Goal: Information Seeking & Learning: Learn about a topic

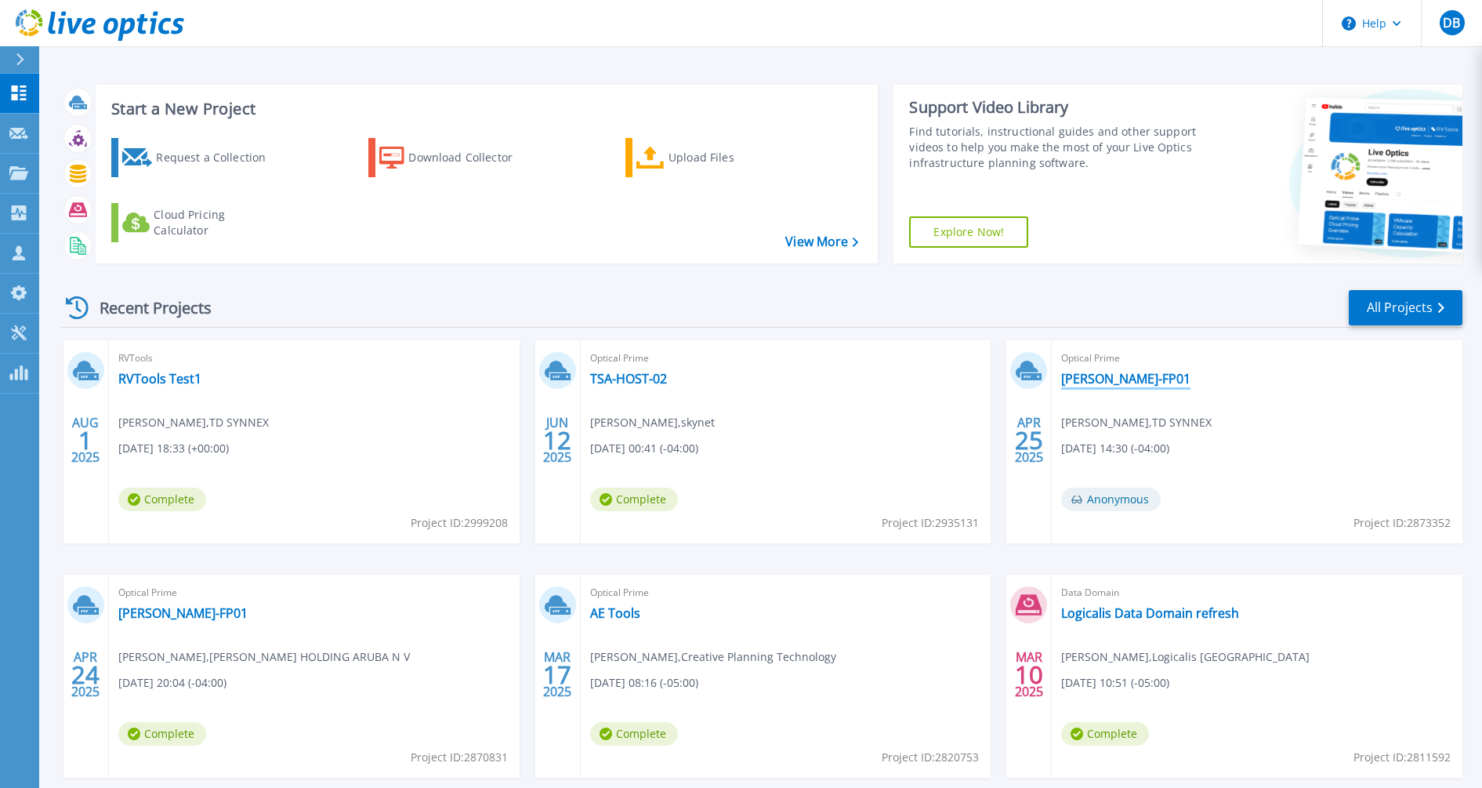
click at [1094, 379] on link "[PERSON_NAME]-FP01" at bounding box center [1125, 379] width 129 height 16
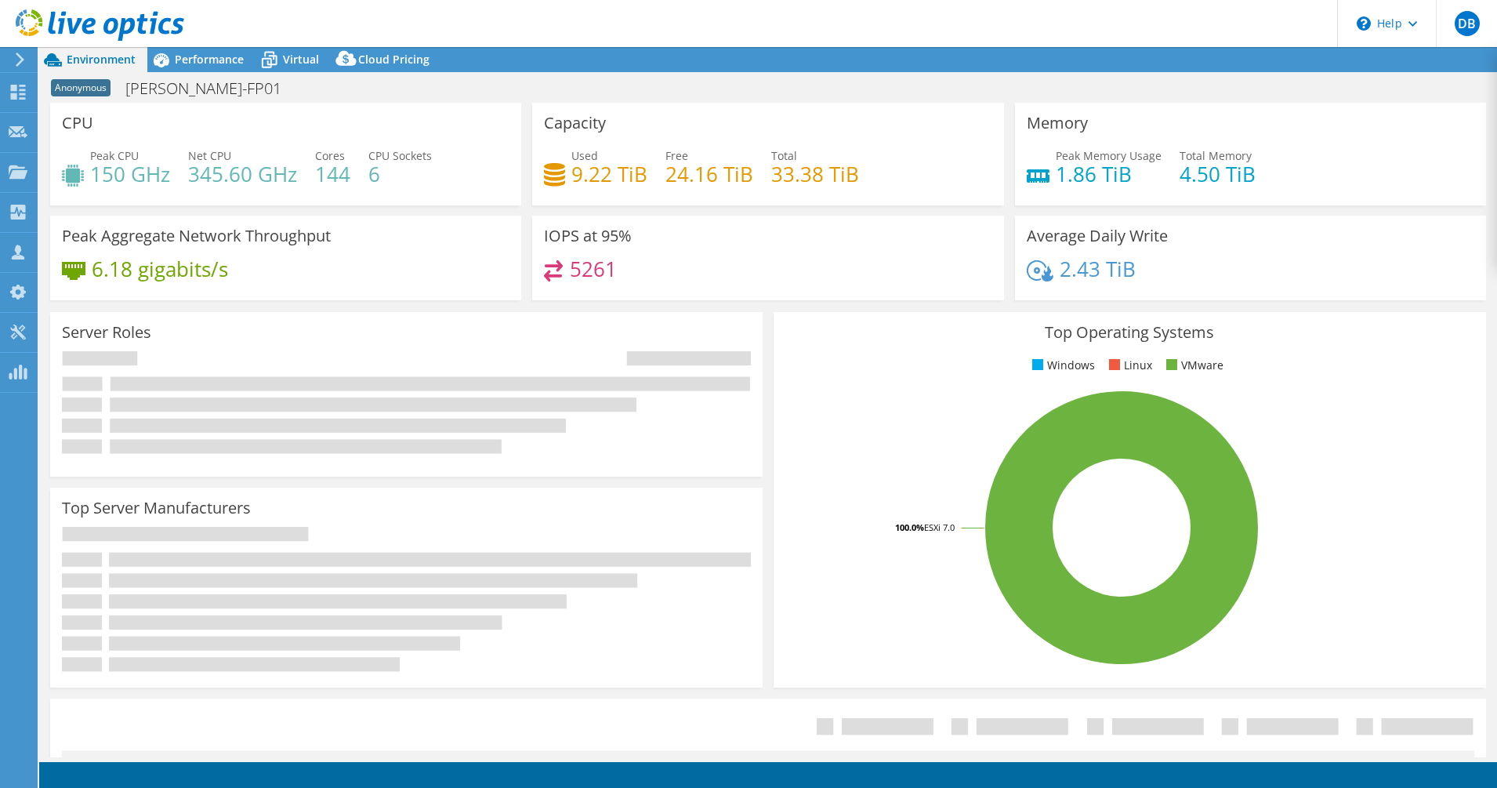
select select "USEast"
select select "USD"
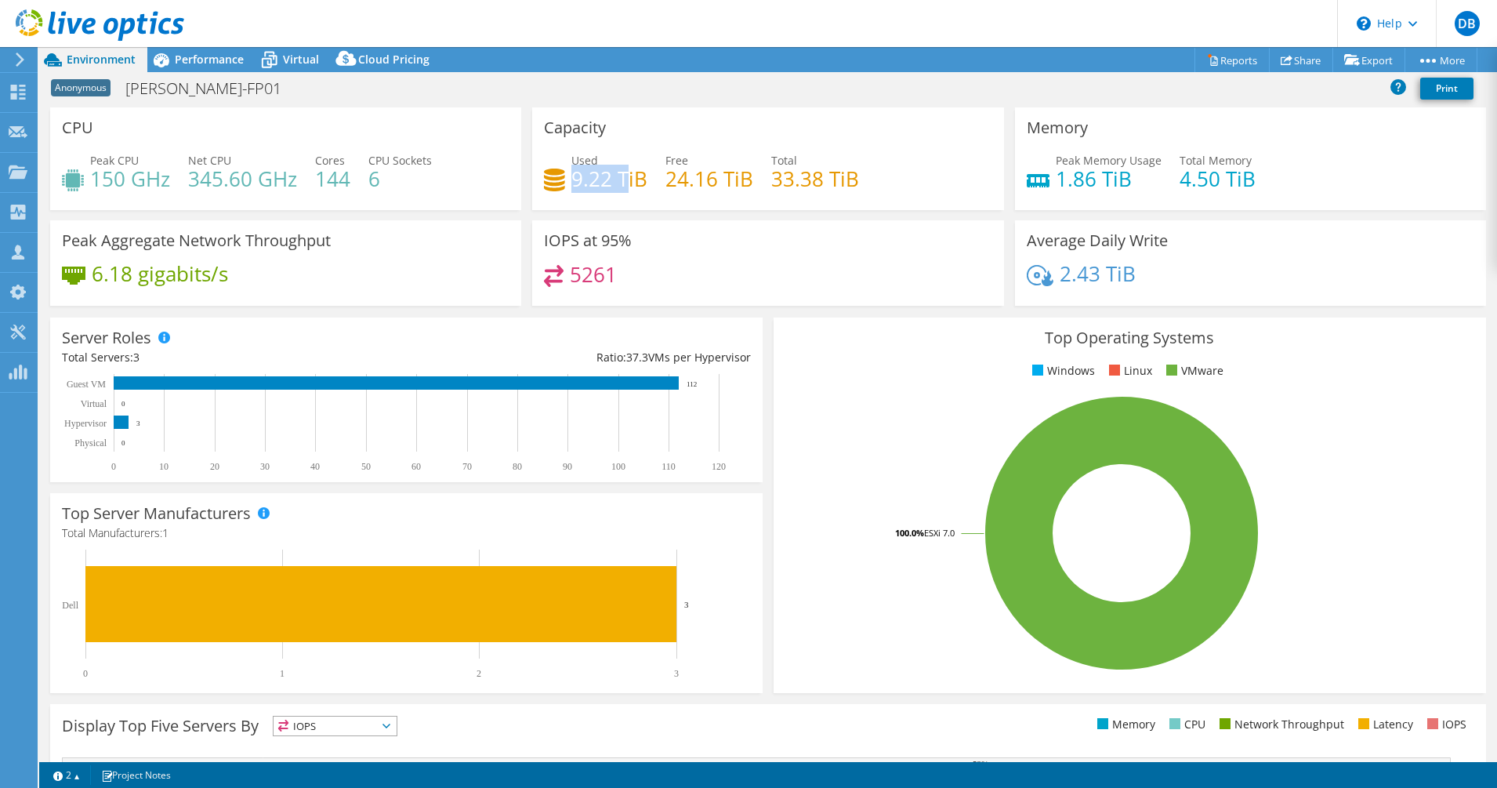
drag, startPoint x: 568, startPoint y: 176, endPoint x: 625, endPoint y: 173, distance: 57.3
click at [625, 173] on h4 "9.22 TiB" at bounding box center [609, 178] width 76 height 17
drag, startPoint x: 625, startPoint y: 173, endPoint x: 539, endPoint y: 132, distance: 95.4
click at [544, 132] on h3 "Capacity" at bounding box center [575, 127] width 62 height 17
click at [541, 237] on div "IOPS at 95% 5261" at bounding box center [767, 262] width 471 height 85
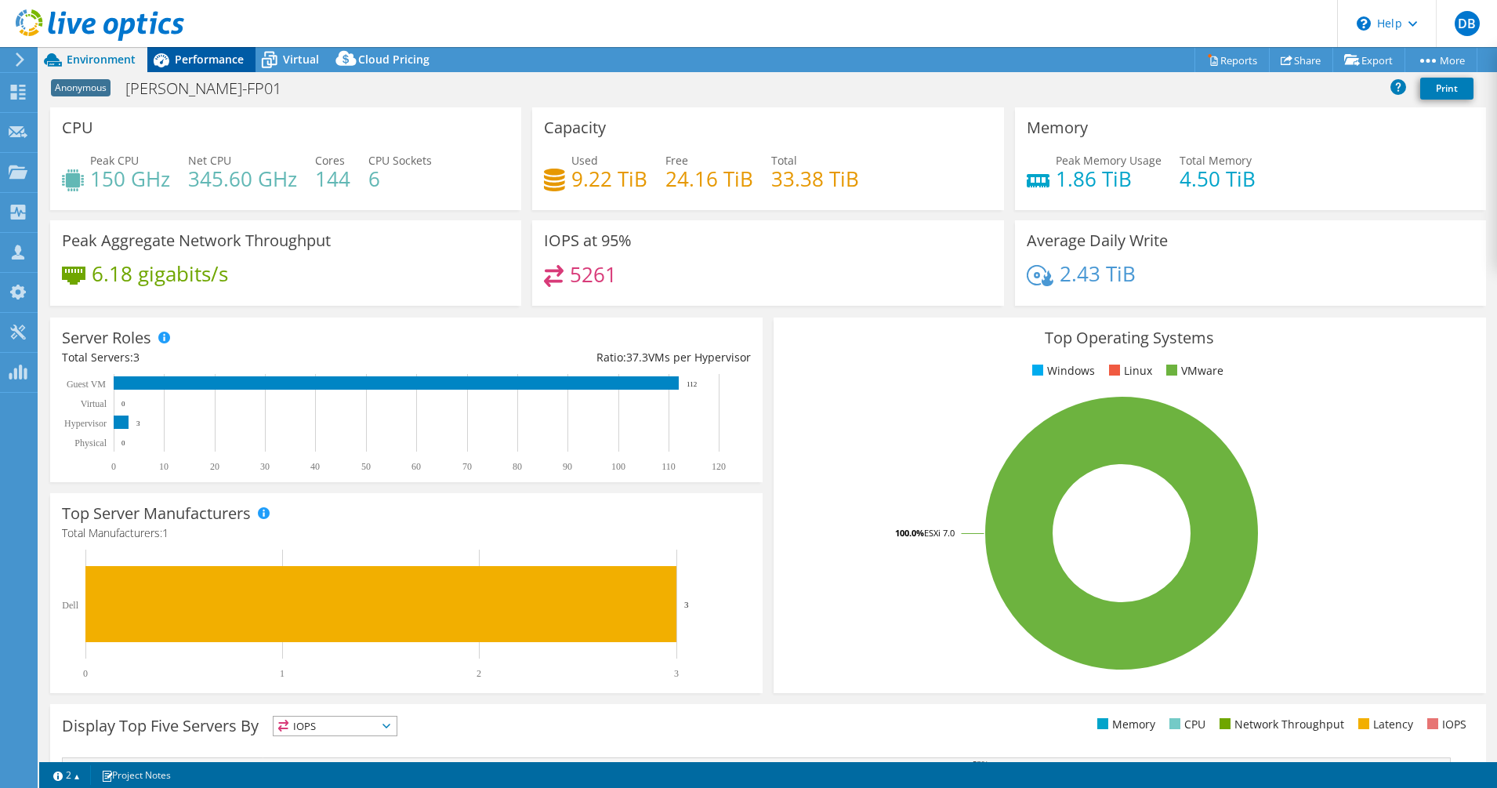
click at [217, 57] on span "Performance" at bounding box center [209, 59] width 69 height 15
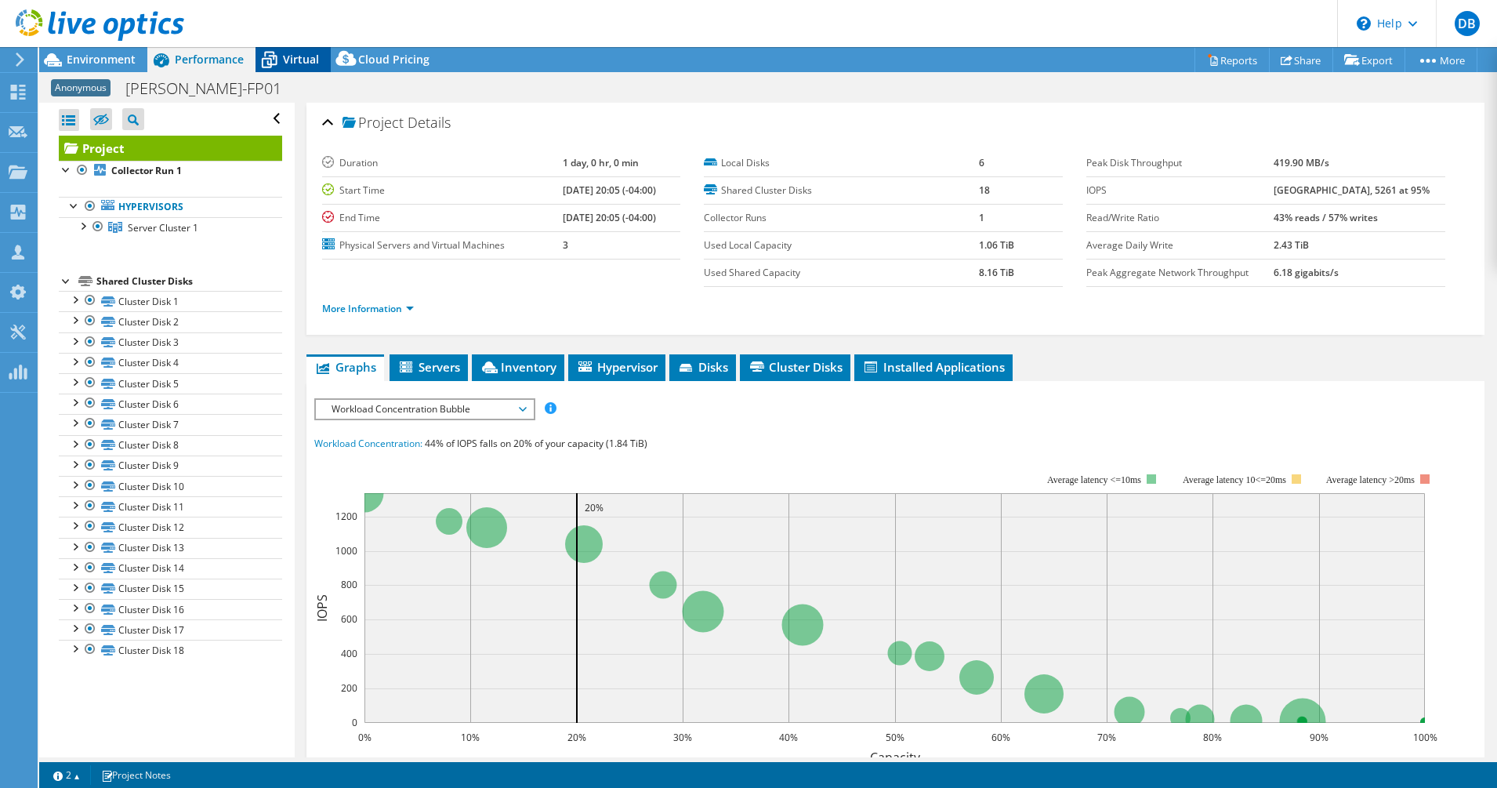
click at [292, 66] on span "Virtual" at bounding box center [301, 59] width 36 height 15
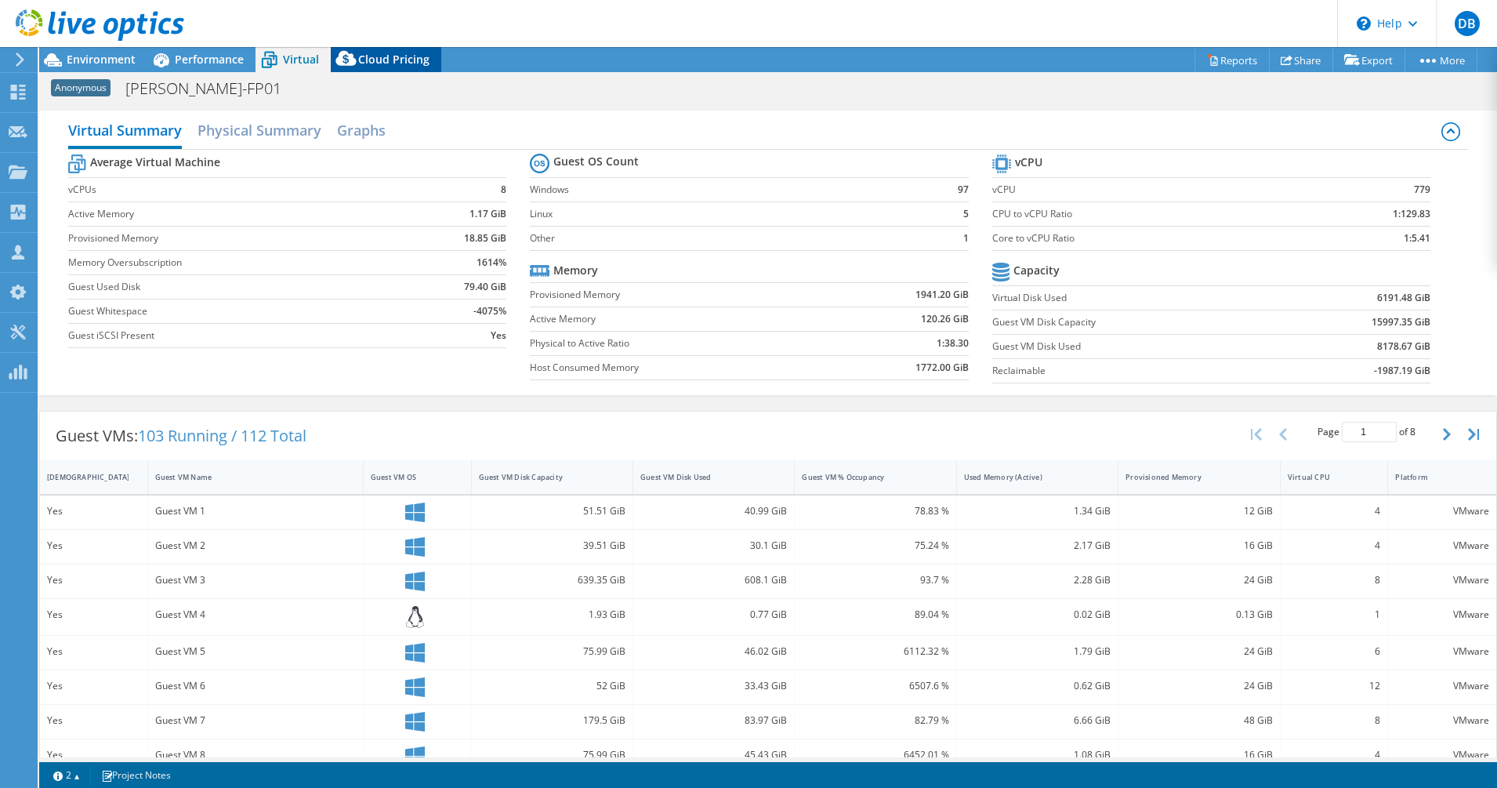
click at [375, 62] on span "Cloud Pricing" at bounding box center [393, 59] width 71 height 15
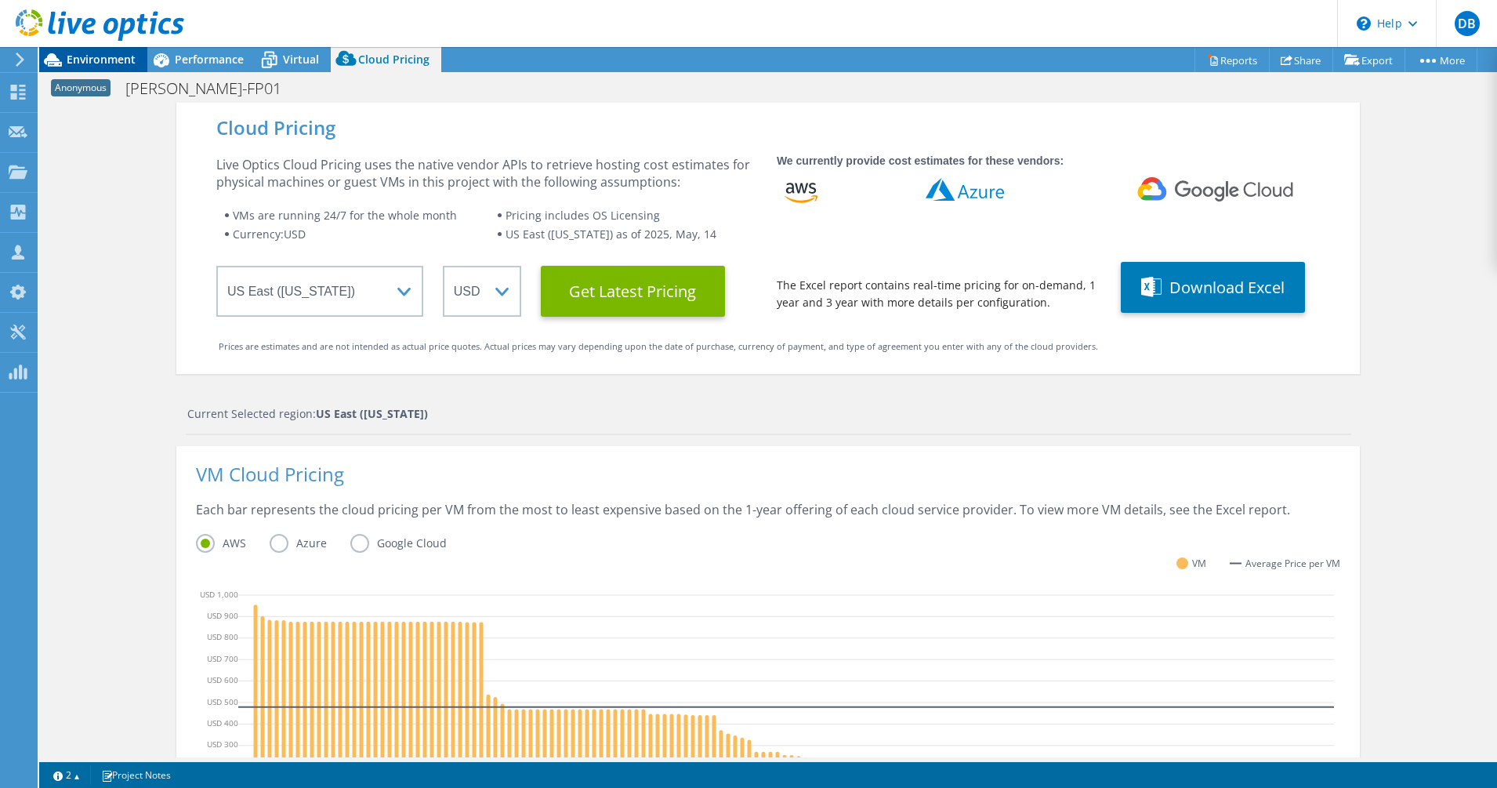
click at [92, 59] on span "Environment" at bounding box center [101, 59] width 69 height 15
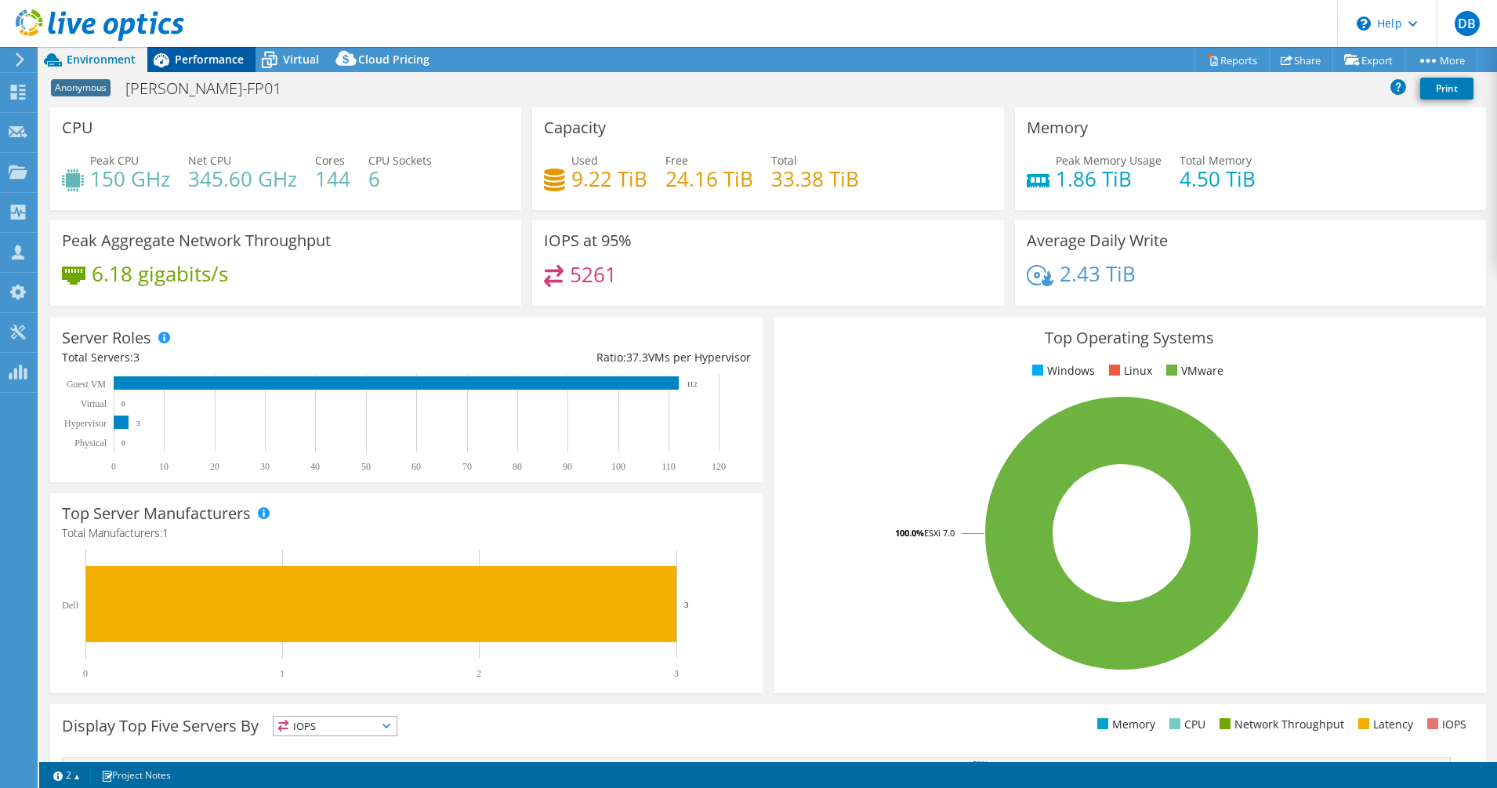
click at [208, 56] on span "Performance" at bounding box center [209, 59] width 69 height 15
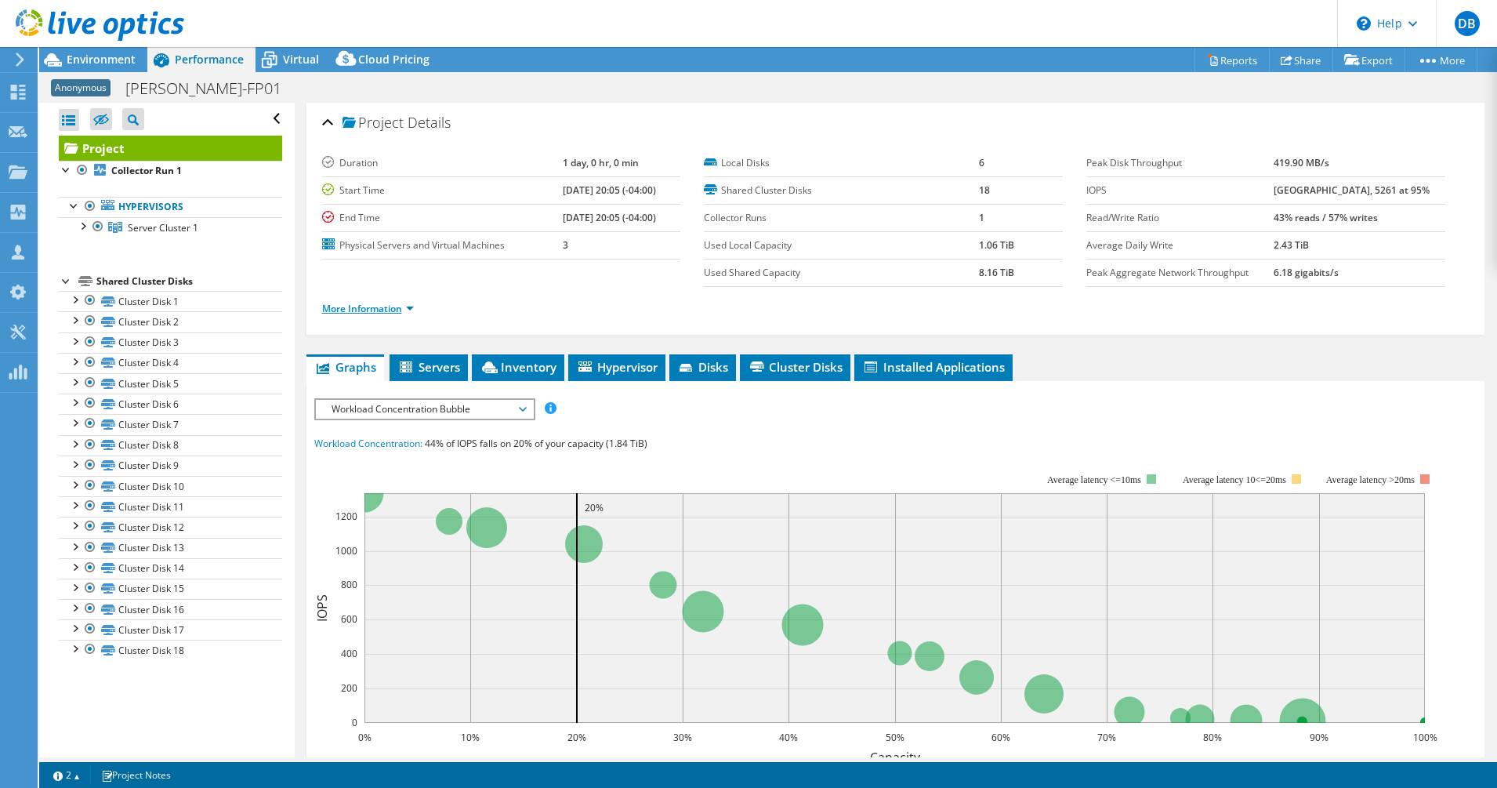
click at [392, 304] on link "More Information" at bounding box center [368, 308] width 92 height 13
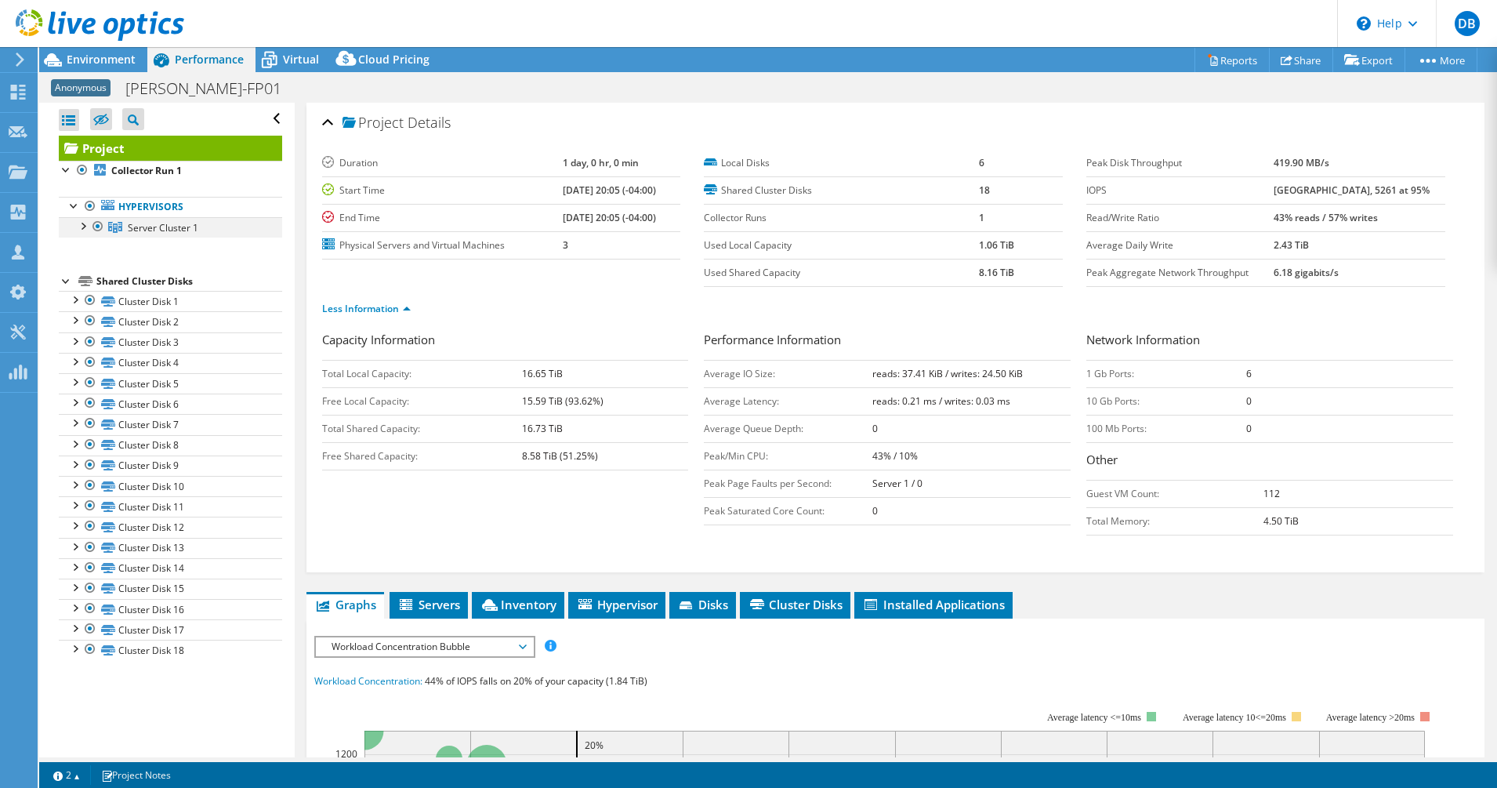
click at [87, 227] on div at bounding box center [82, 225] width 16 height 16
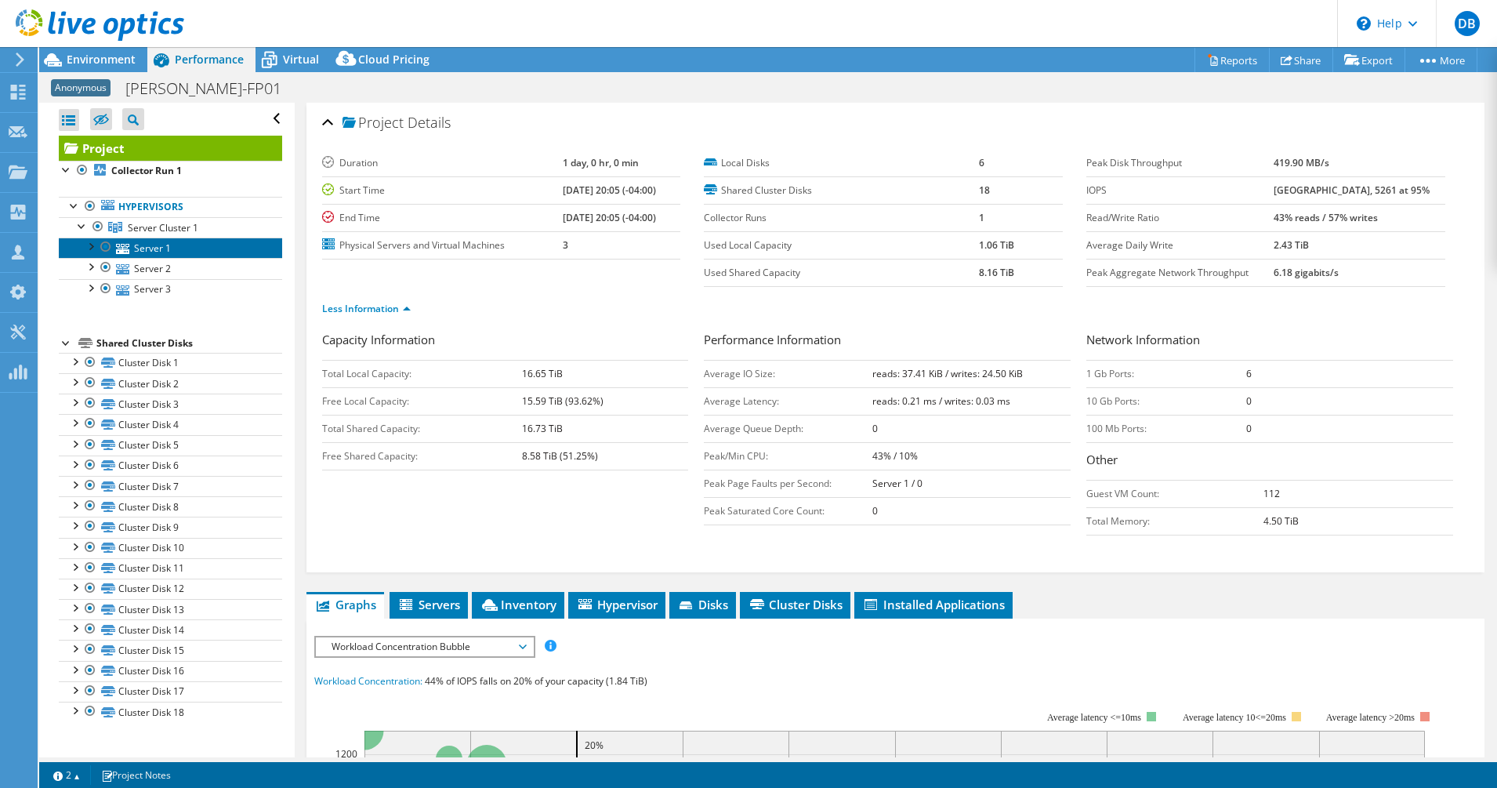
click at [136, 247] on link "Server 1" at bounding box center [170, 247] width 223 height 20
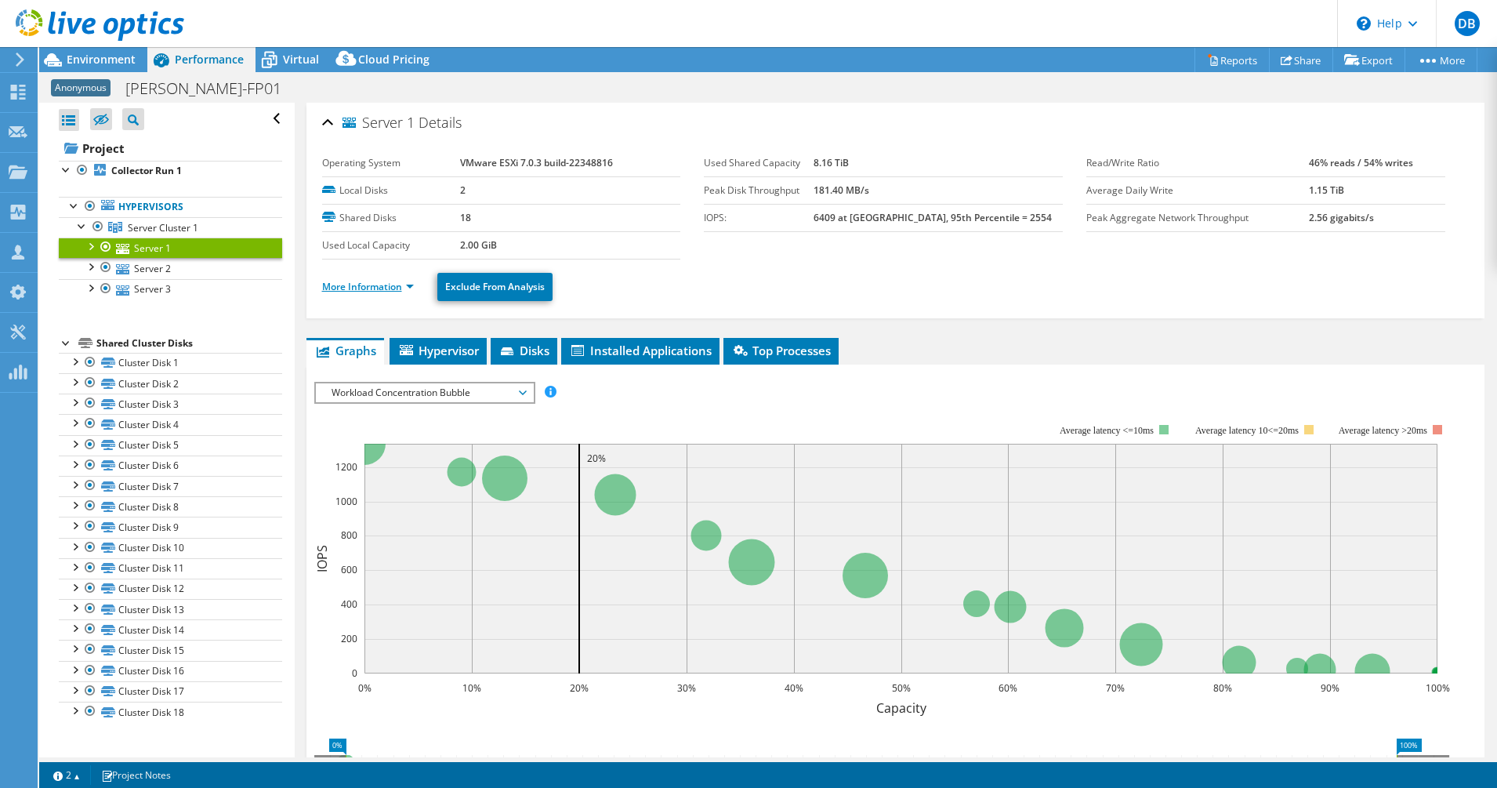
click at [344, 286] on link "More Information" at bounding box center [368, 286] width 92 height 13
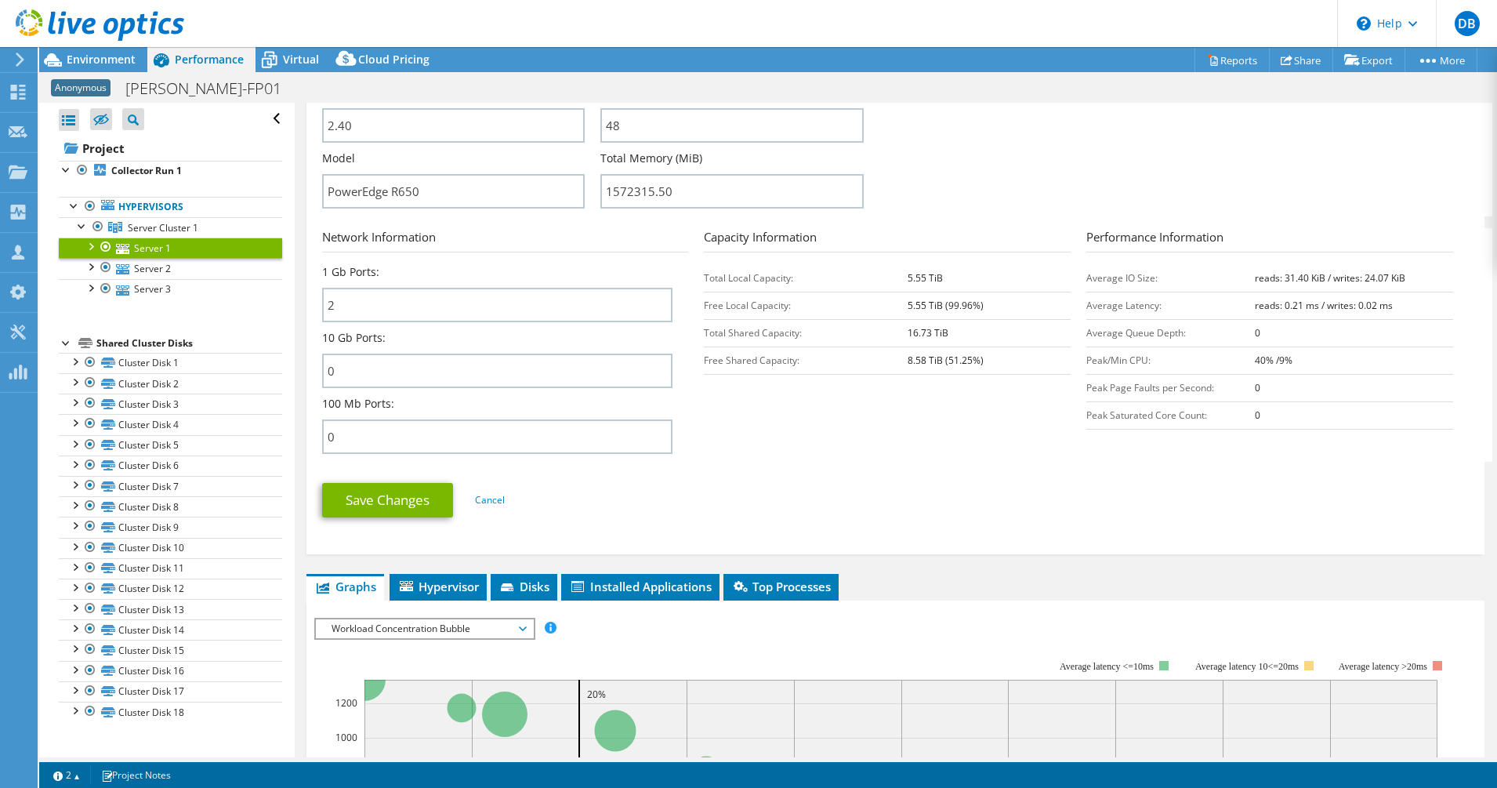
scroll to position [474, 0]
click at [168, 266] on link "Server 2" at bounding box center [170, 268] width 223 height 20
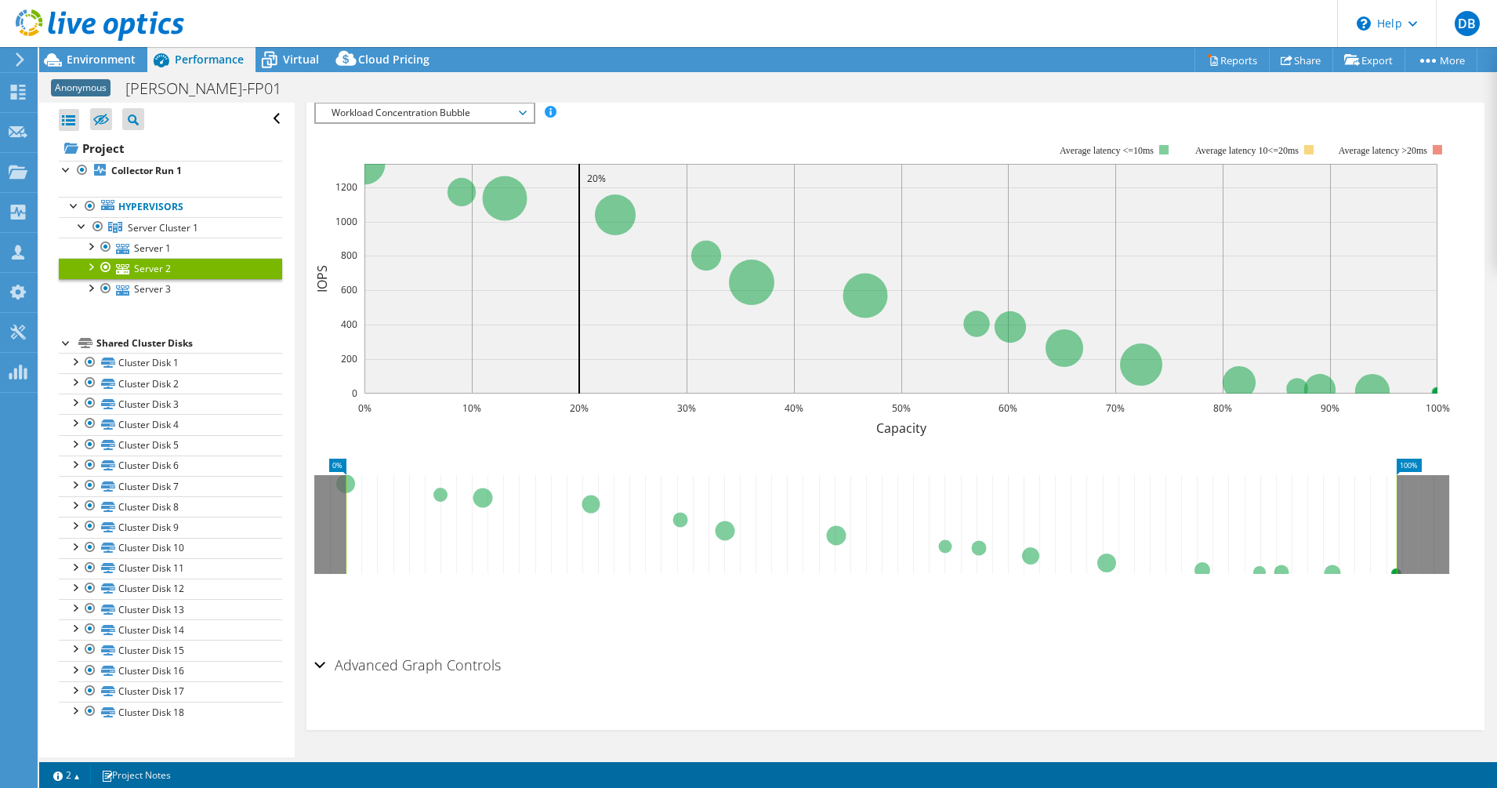
scroll to position [0, 0]
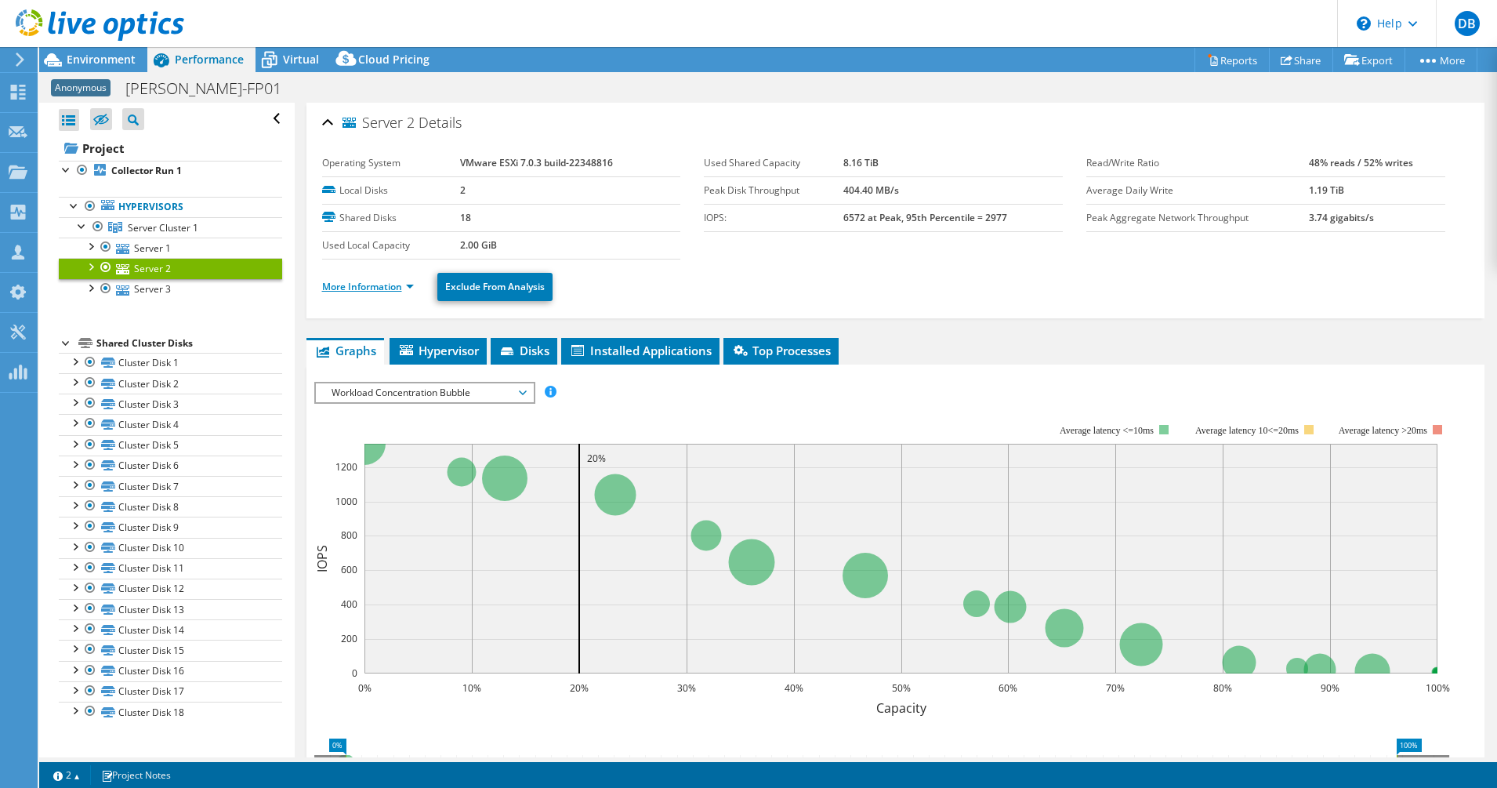
click at [397, 287] on link "More Information" at bounding box center [368, 286] width 92 height 13
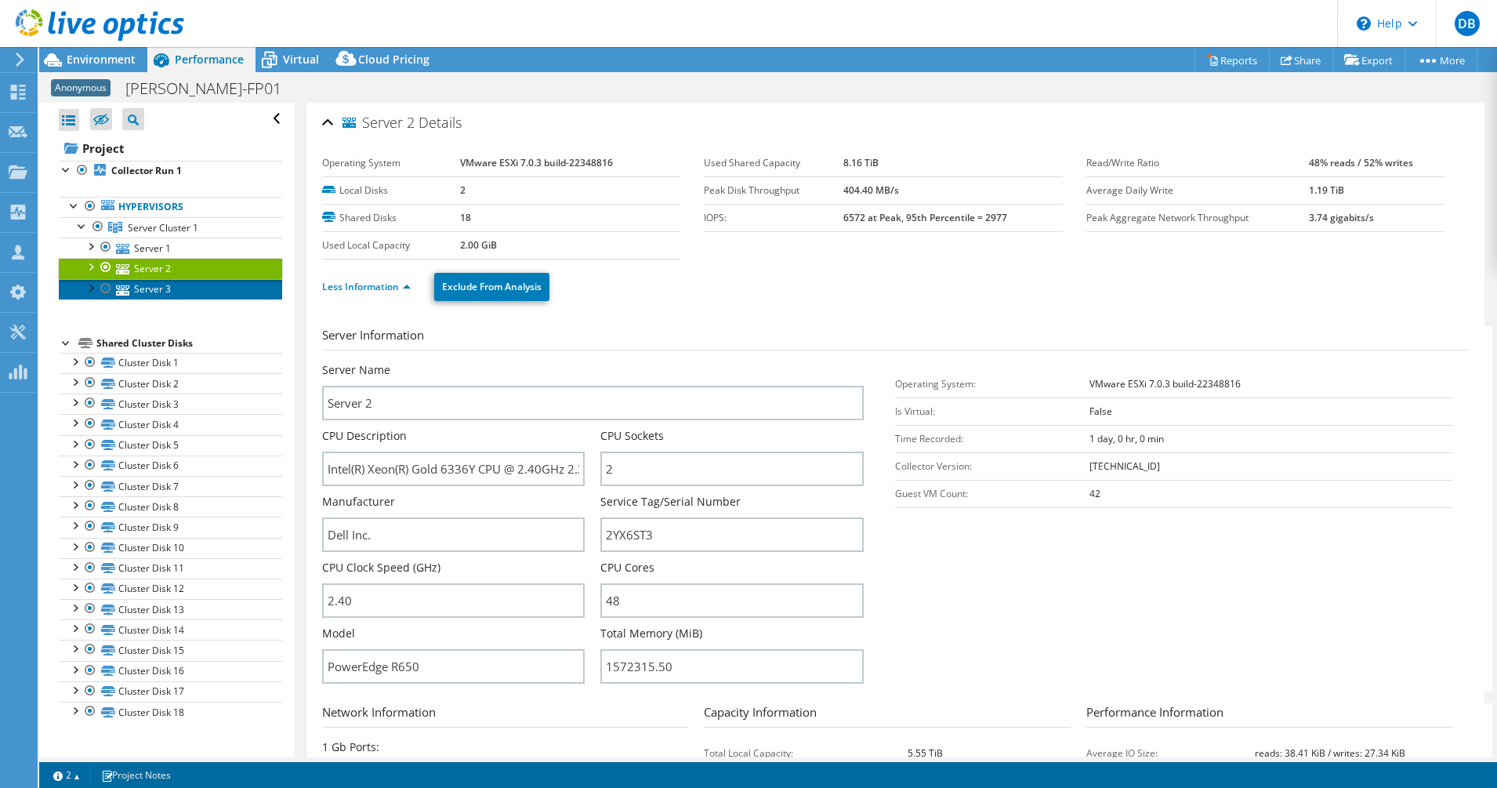
click at [128, 287] on icon at bounding box center [122, 290] width 13 height 10
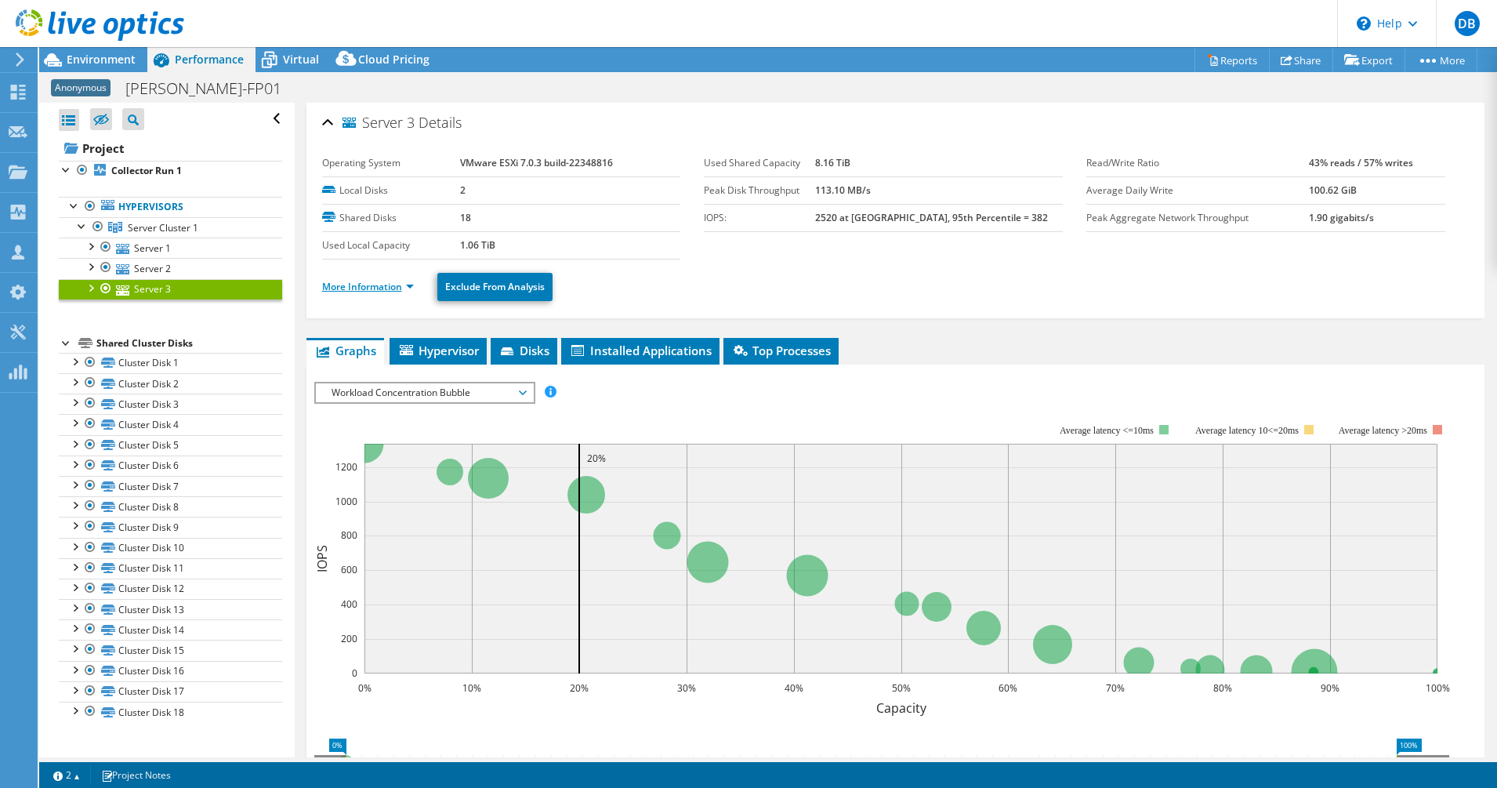
click at [380, 291] on link "More Information" at bounding box center [368, 286] width 92 height 13
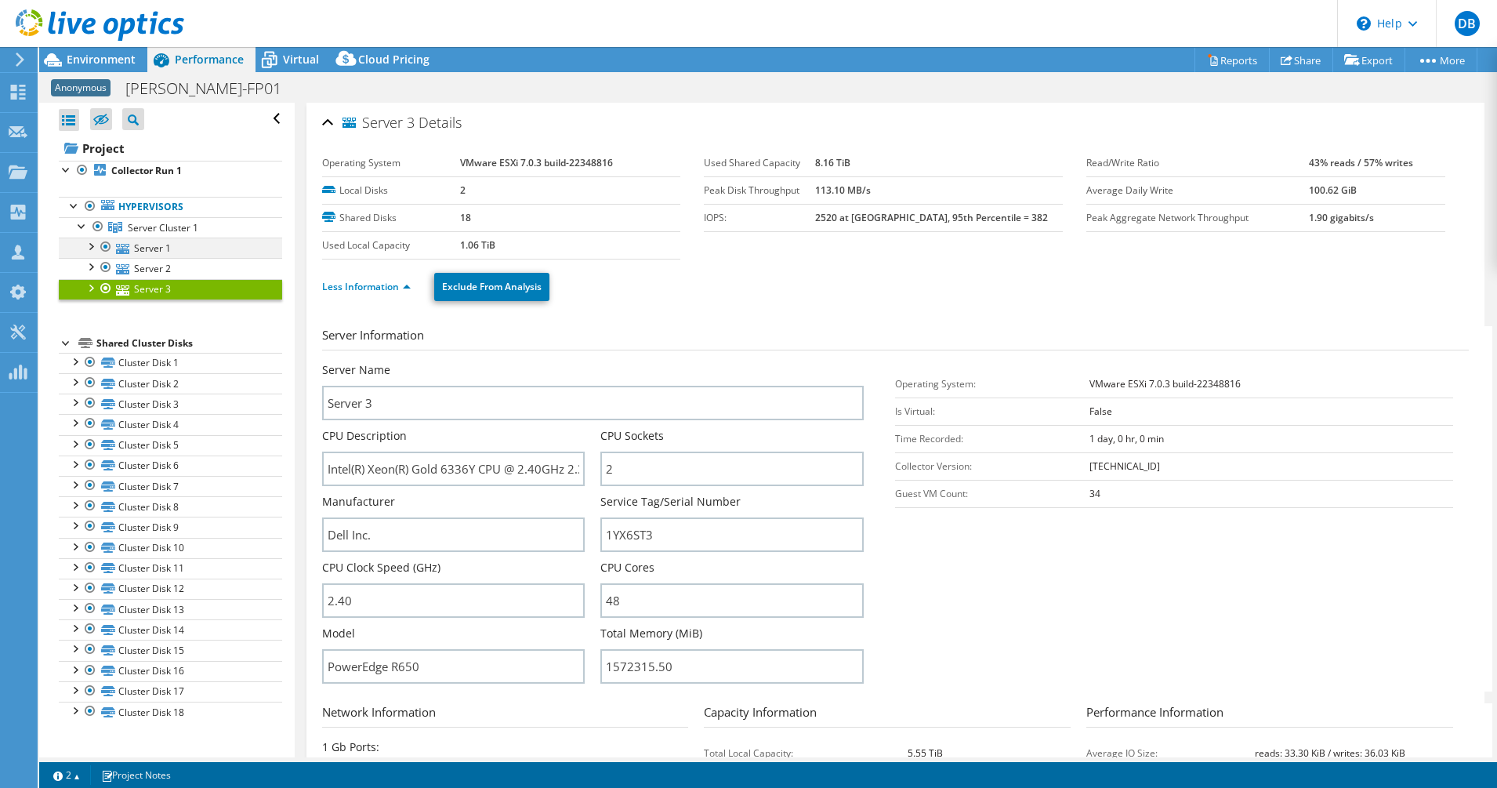
click at [90, 247] on div at bounding box center [90, 245] width 16 height 16
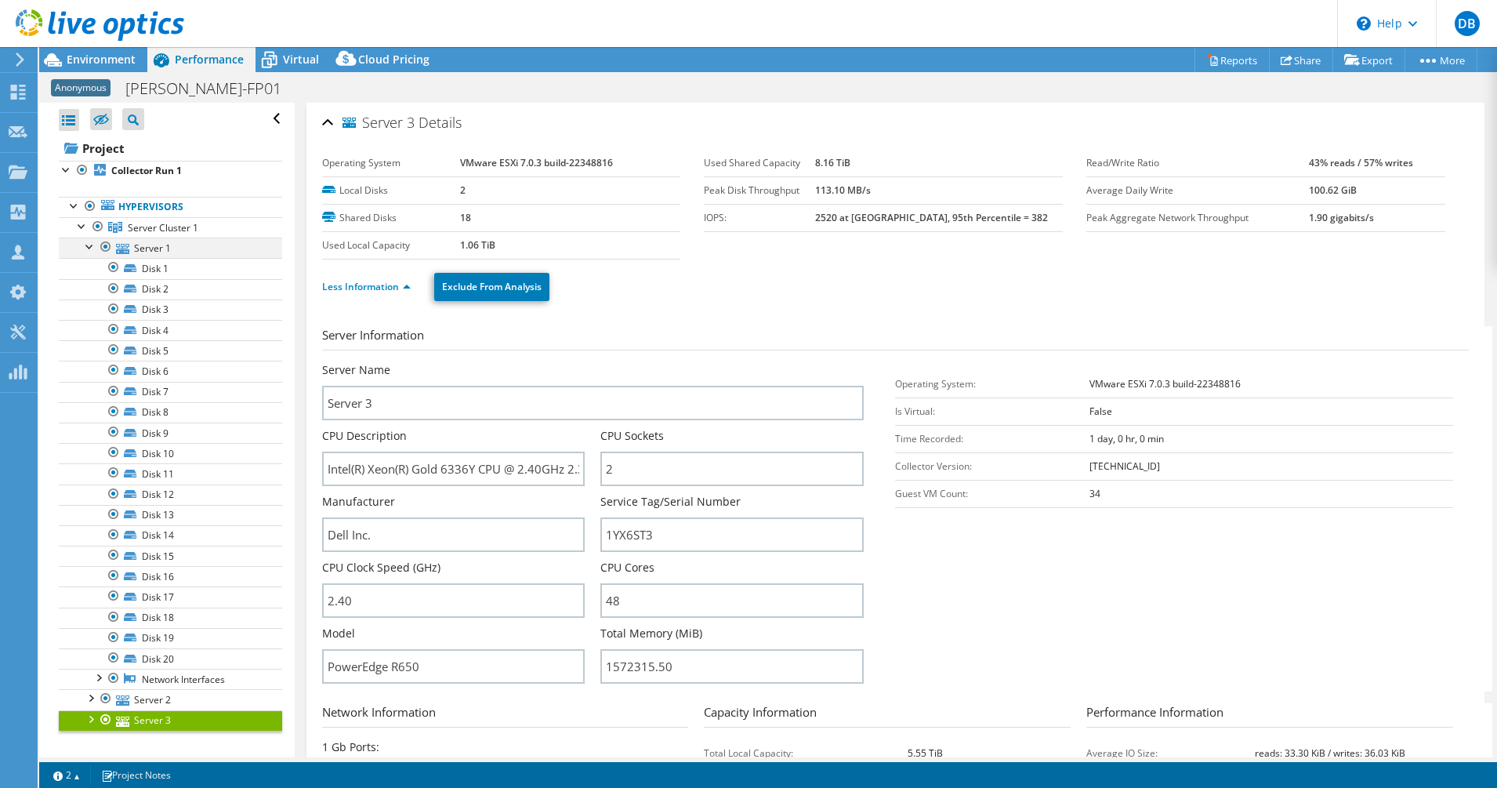
click at [86, 245] on div at bounding box center [90, 245] width 16 height 16
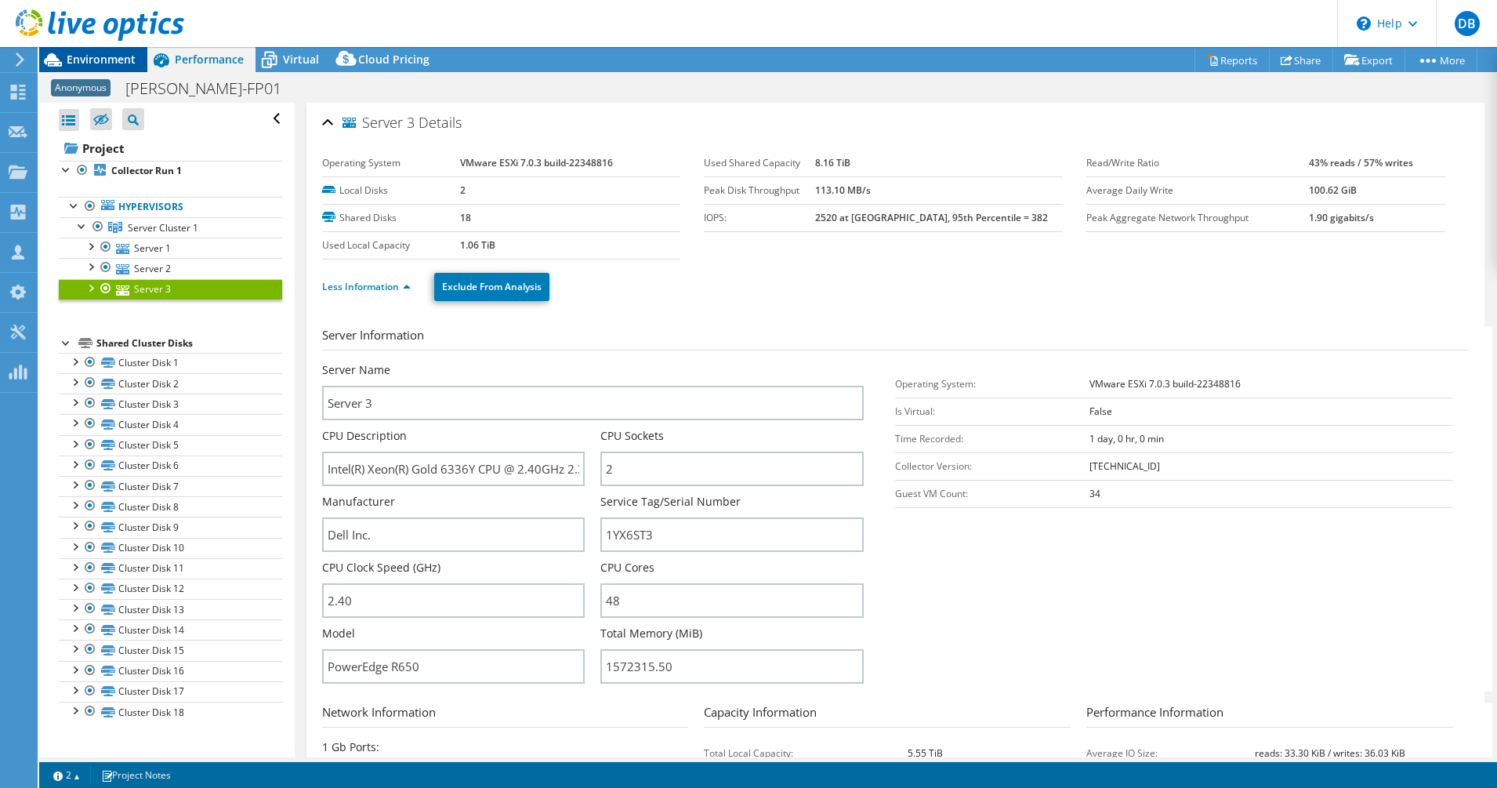
click at [115, 58] on span "Environment" at bounding box center [101, 59] width 69 height 15
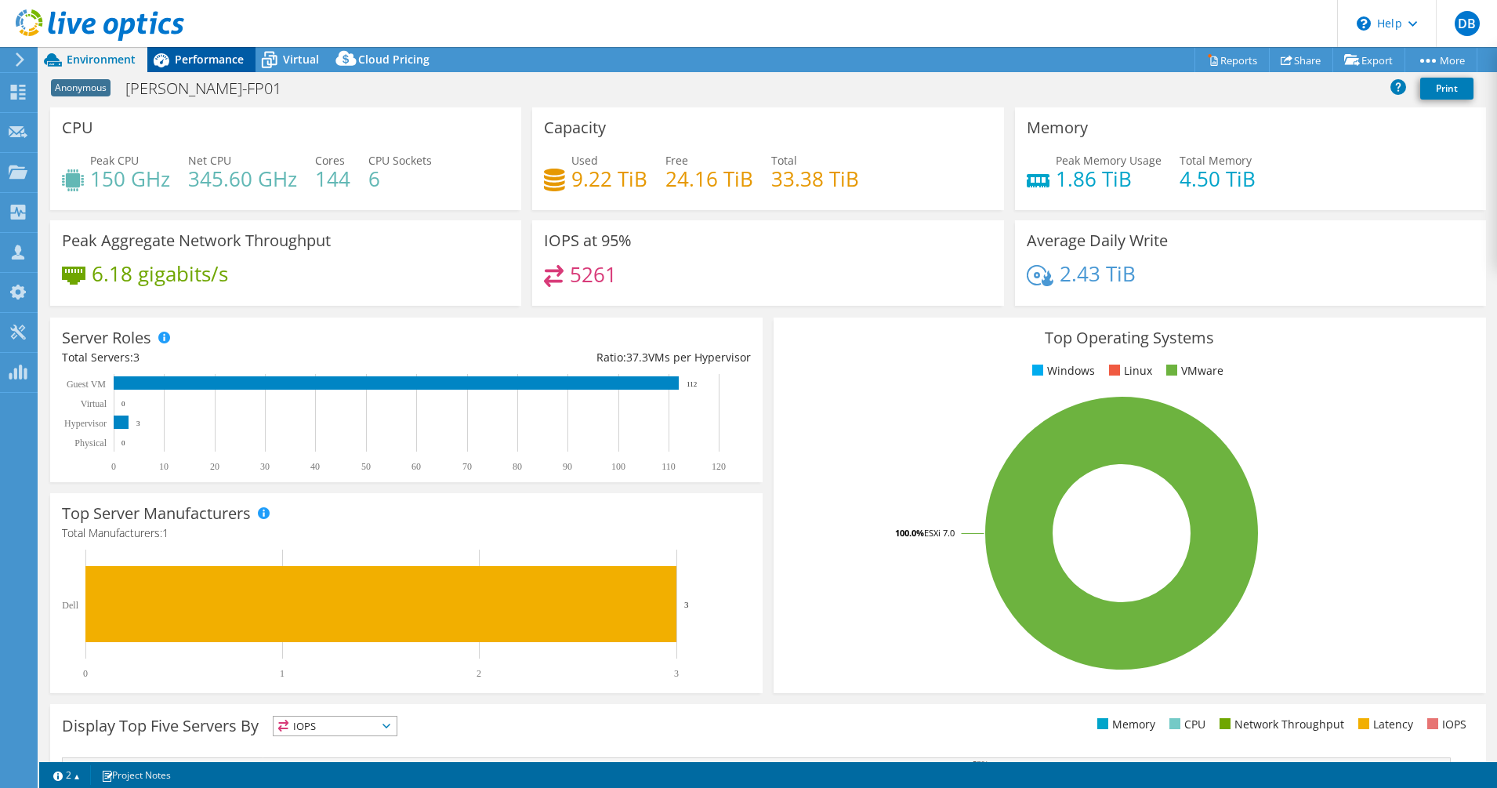
click at [198, 63] on span "Performance" at bounding box center [209, 59] width 69 height 15
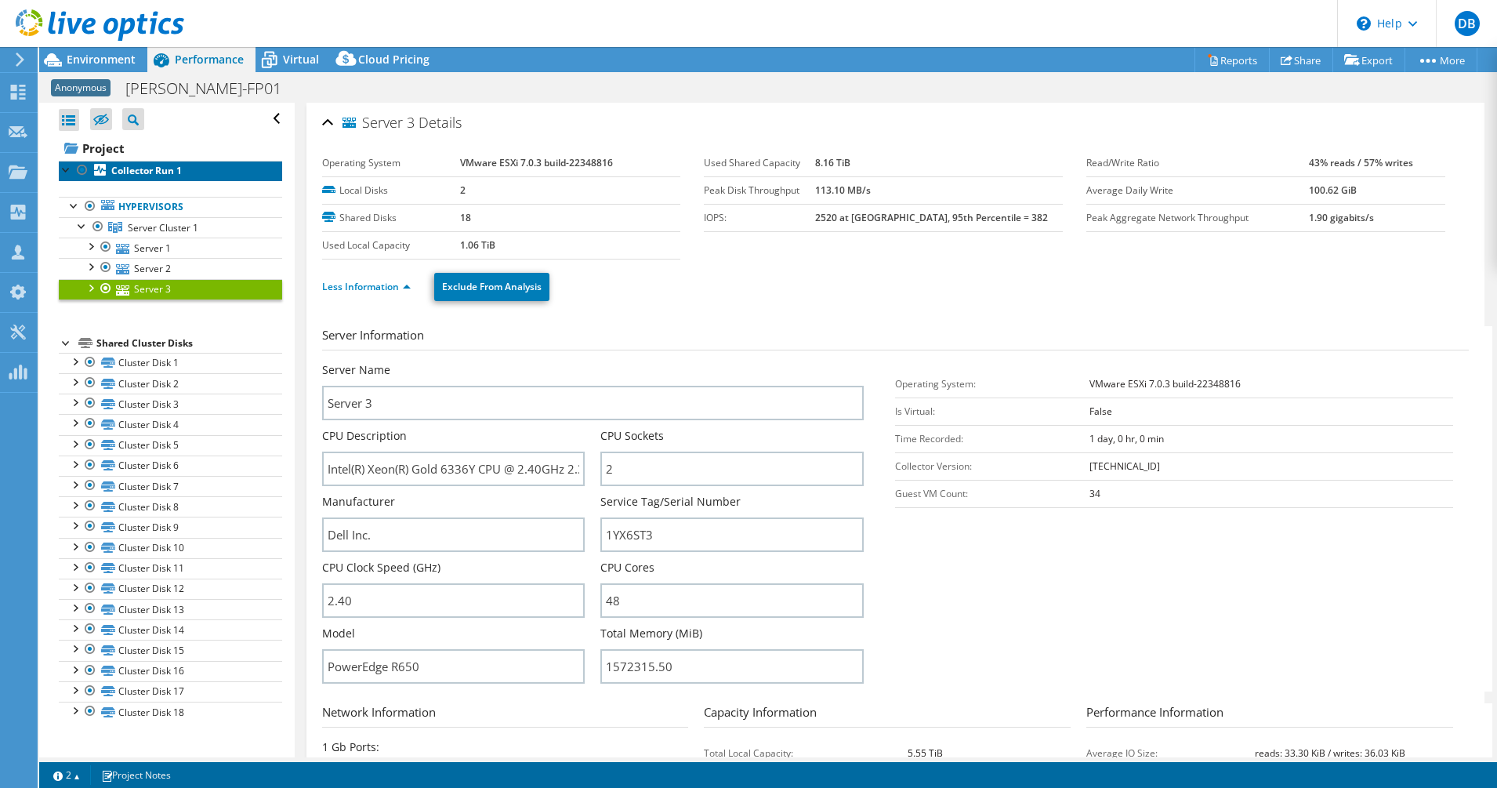
click at [137, 164] on b "Collector Run 1" at bounding box center [146, 170] width 71 height 13
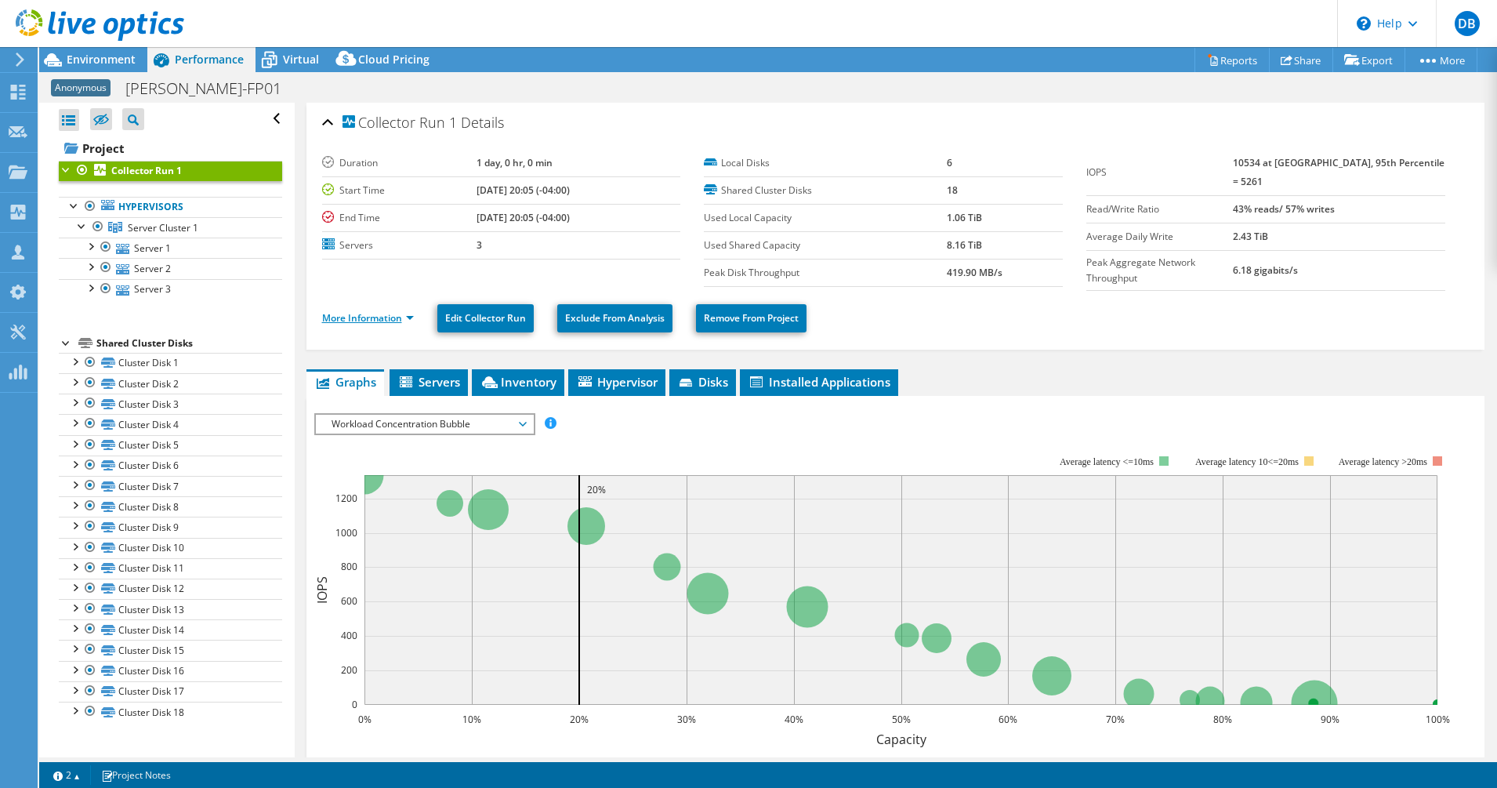
click at [382, 311] on link "More Information" at bounding box center [368, 317] width 92 height 13
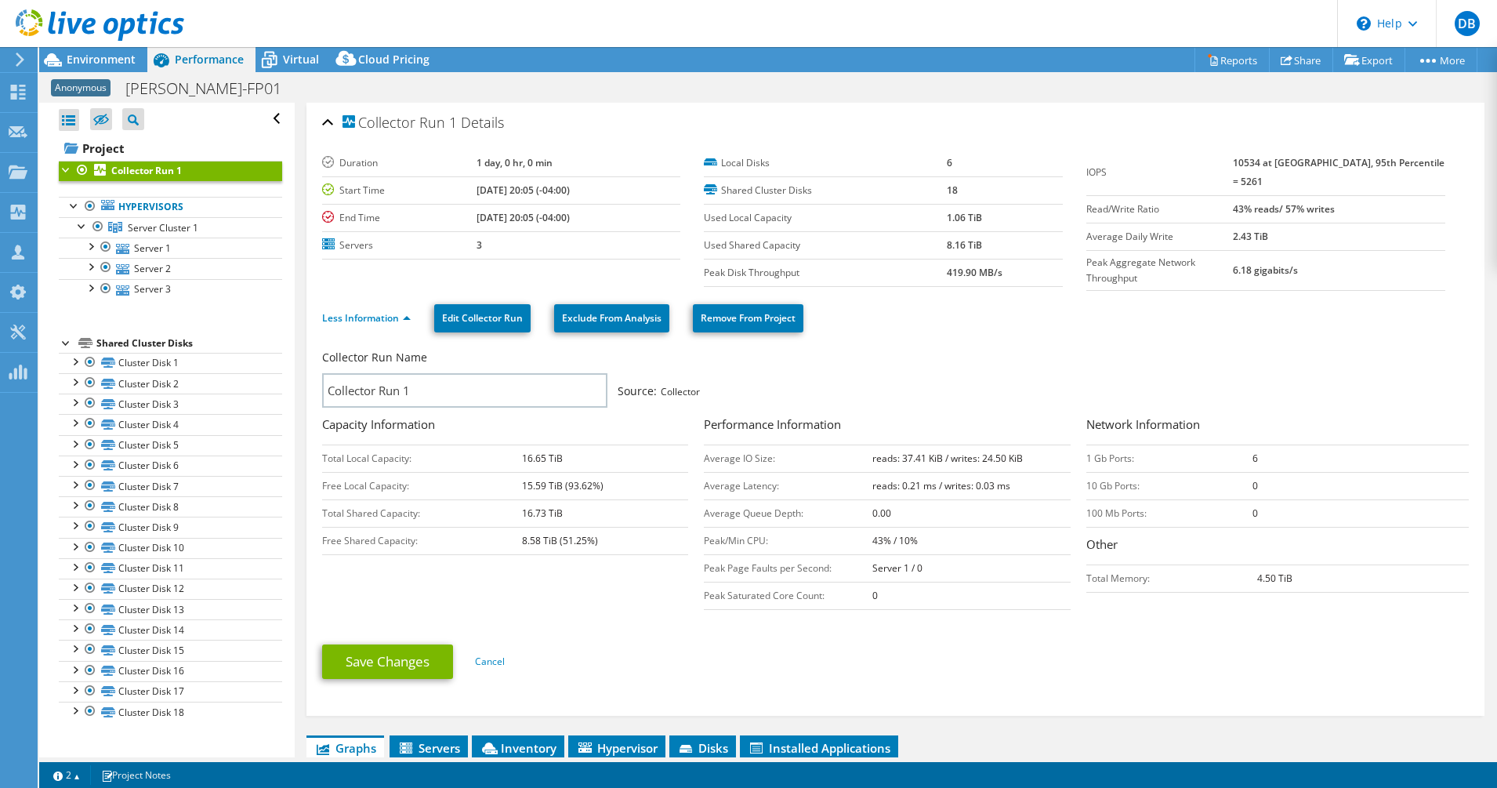
click at [85, 52] on div at bounding box center [92, 26] width 184 height 53
click at [76, 63] on span "Environment" at bounding box center [101, 59] width 69 height 15
